Goal: Navigation & Orientation: Find specific page/section

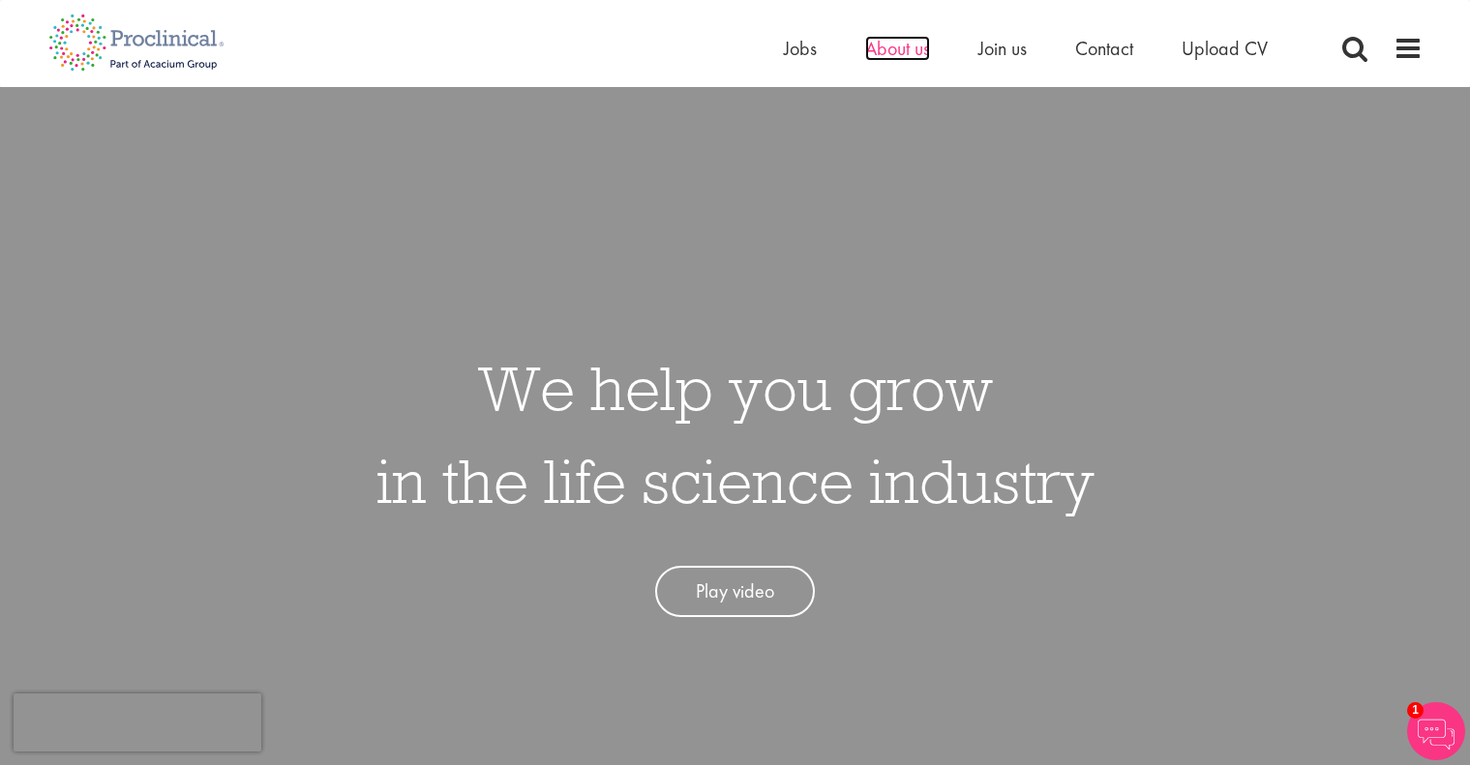
click at [888, 57] on span "About us" at bounding box center [897, 48] width 65 height 25
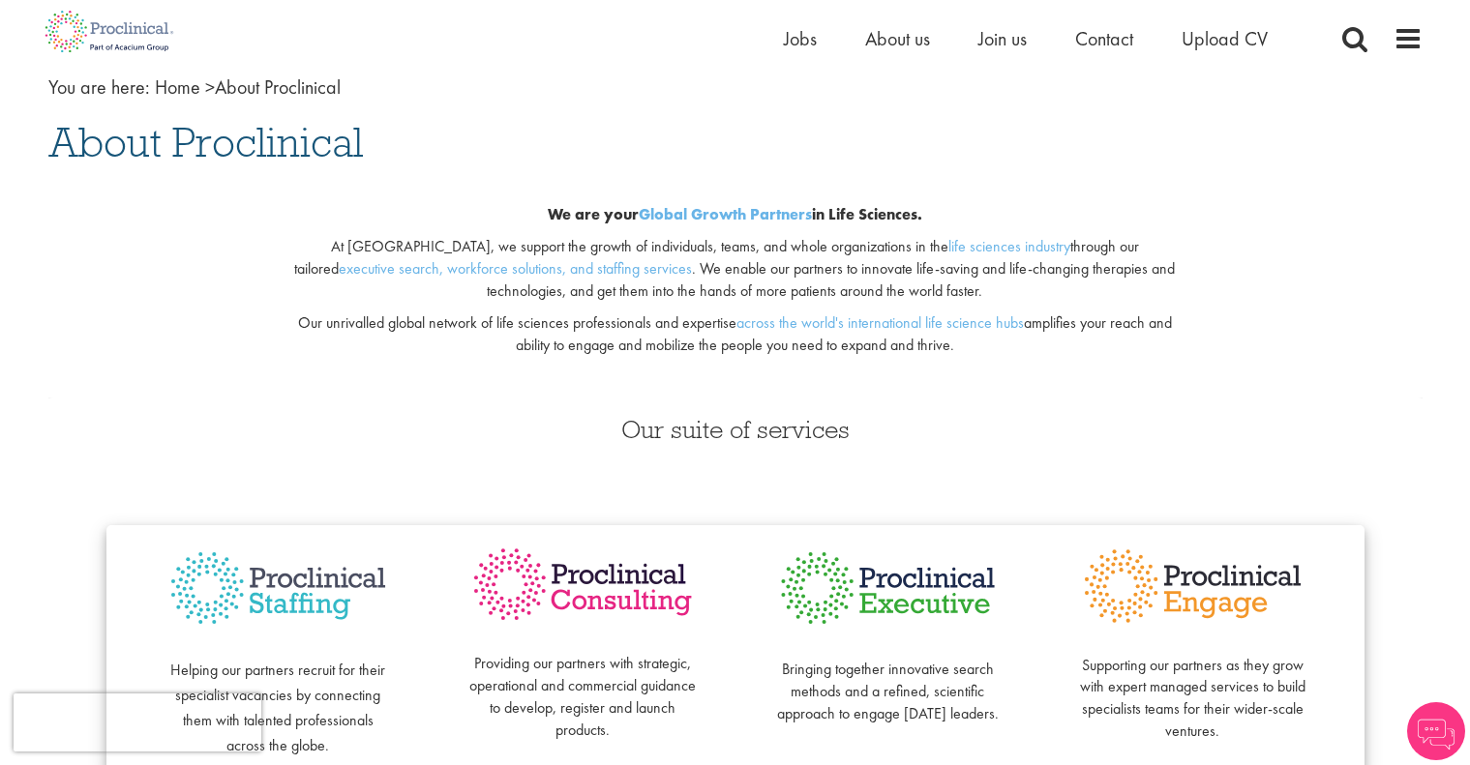
scroll to position [90, 0]
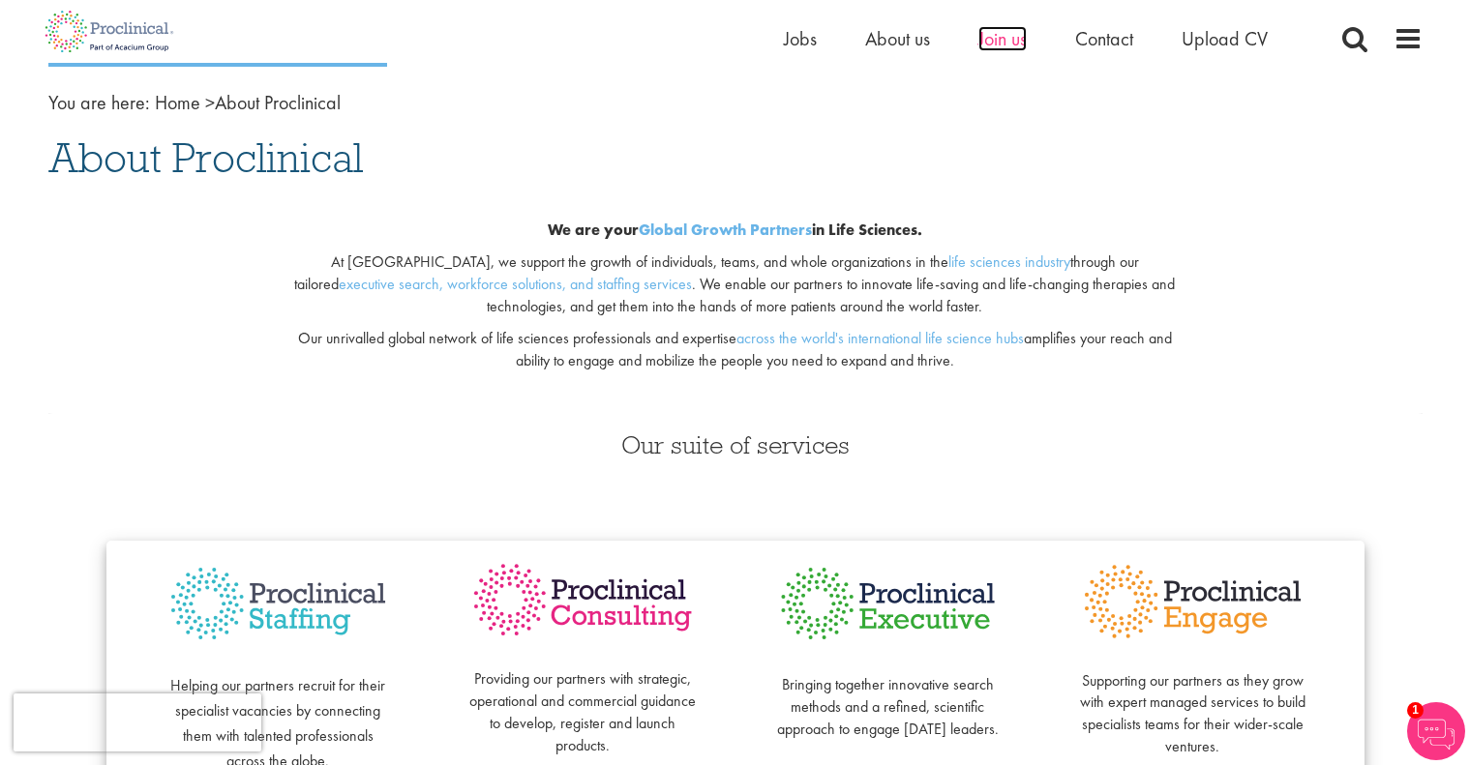
click at [995, 42] on span "Join us" at bounding box center [1002, 38] width 48 height 25
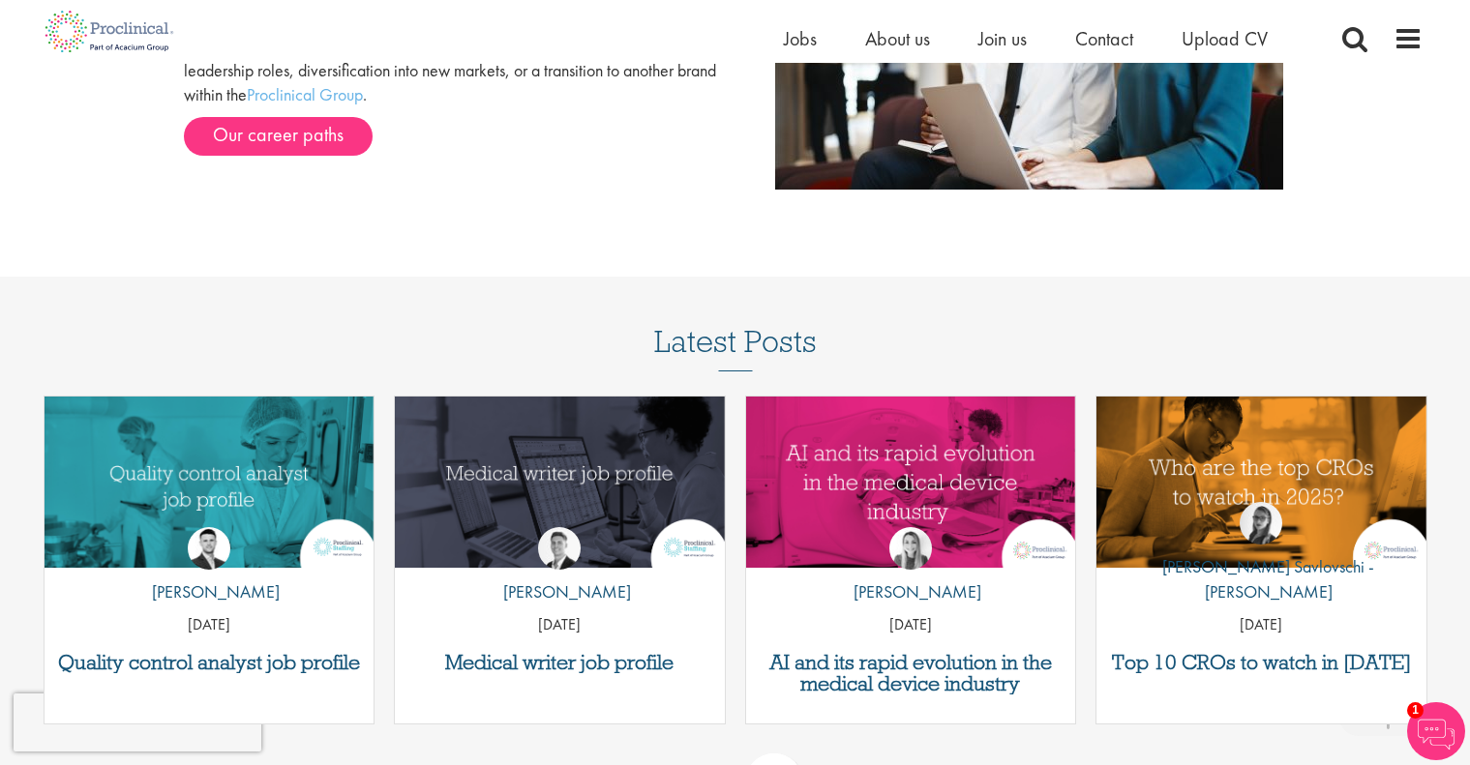
scroll to position [2217, 0]
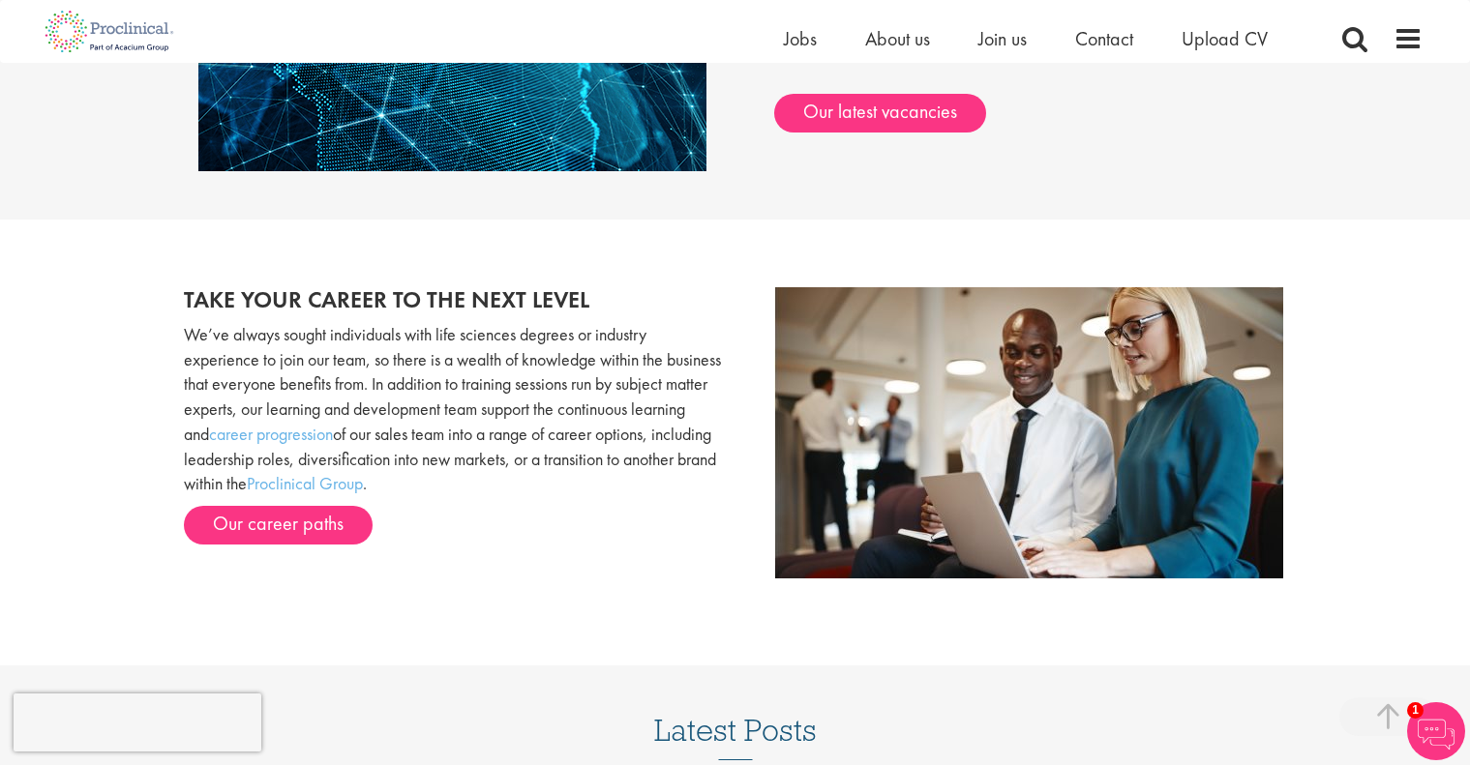
scroll to position [2213, 0]
